Goal: Use online tool/utility: Use online tool/utility

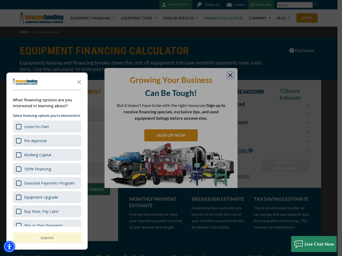
click at [171, 128] on div "button" at bounding box center [171, 128] width 342 height 256
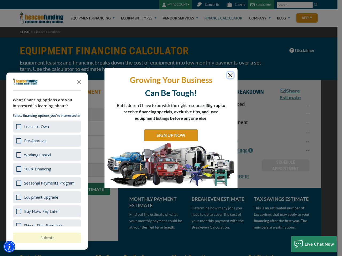
click at [9, 247] on img "Accessibility Menu" at bounding box center [9, 247] width 12 height 12
click at [171, 128] on body "Skip to main content Enable accessibility for low vision Open the accessibility…" at bounding box center [171, 128] width 342 height 256
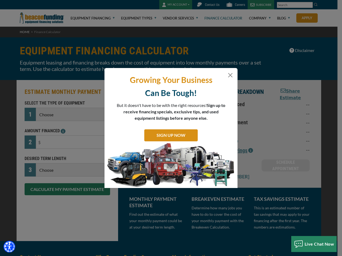
click at [79, 82] on body "Skip to main content Enable accessibility for low vision Open the accessibility…" at bounding box center [171, 128] width 342 height 256
click at [46, 127] on body "Skip to main content Enable accessibility for low vision Open the accessibility…" at bounding box center [171, 128] width 342 height 256
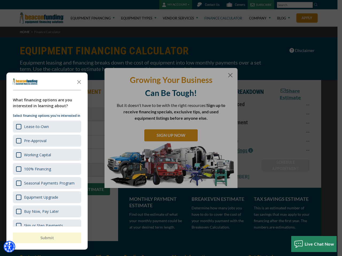
click at [46, 141] on body "Skip to main content Enable accessibility for low vision Open the accessibility…" at bounding box center [171, 128] width 342 height 256
click at [46, 155] on body "Skip to main content Enable accessibility for low vision Open the accessibility…" at bounding box center [171, 128] width 342 height 256
click at [46, 169] on body "Skip to main content Enable accessibility for low vision Open the accessibility…" at bounding box center [171, 128] width 342 height 256
click at [46, 183] on body "Skip to main content Enable accessibility for low vision Open the accessibility…" at bounding box center [171, 128] width 342 height 256
click at [46, 197] on body "Skip to main content Enable accessibility for low vision Open the accessibility…" at bounding box center [171, 128] width 342 height 256
